Goal: Navigation & Orientation: Find specific page/section

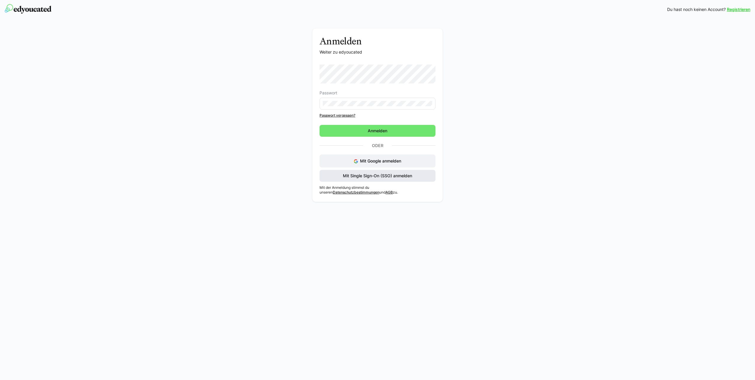
click at [379, 176] on span "Mit Single Sign-On (SSO) anmelden" at bounding box center [377, 176] width 71 height 6
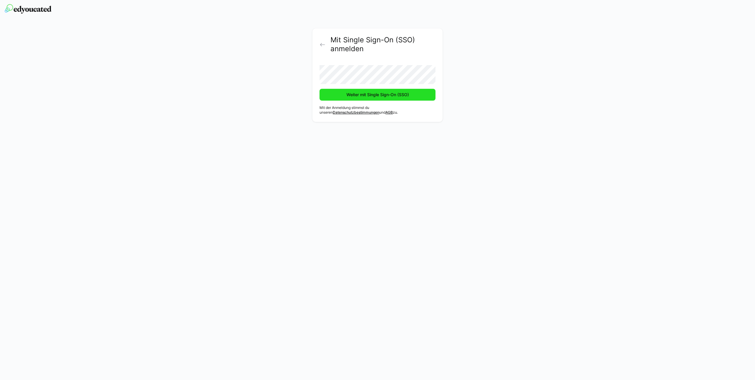
click at [372, 94] on span "Weiter mit Single Sign-On (SSO)" at bounding box center [377, 95] width 64 height 6
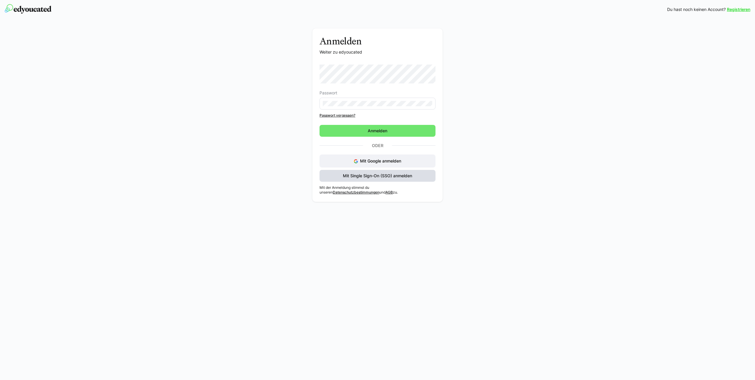
click at [392, 177] on span "Mit Single Sign-On (SSO) anmelden" at bounding box center [377, 176] width 71 height 6
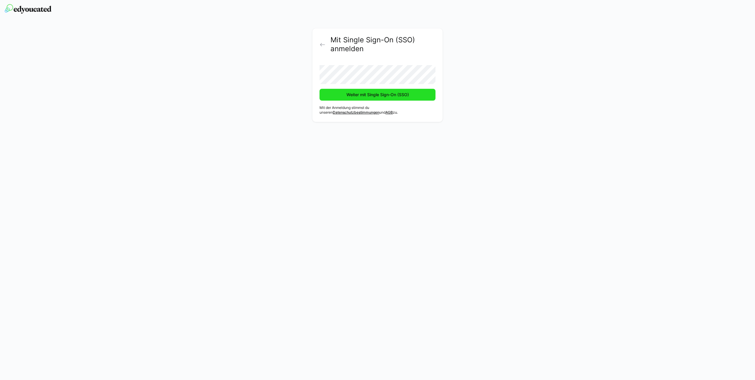
click at [390, 96] on span "Weiter mit Single Sign-On (SSO)" at bounding box center [377, 95] width 64 height 6
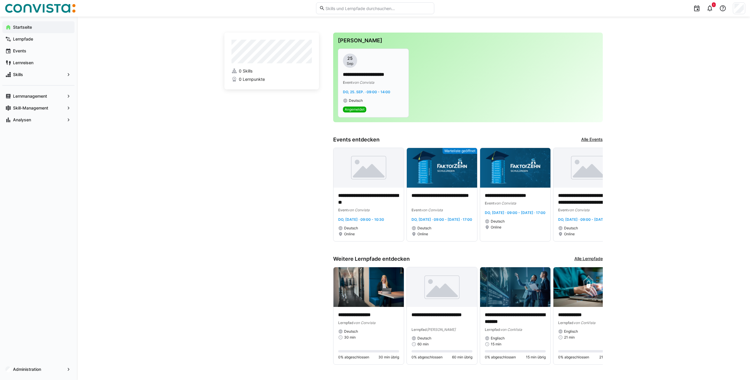
click at [383, 83] on div "Event von Convista" at bounding box center [373, 82] width 61 height 6
